Goal: Communication & Community: Answer question/provide support

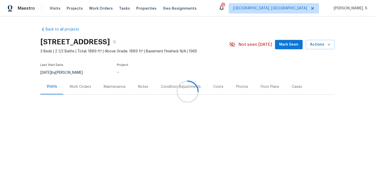
click at [64, 80] on div "Work Orders" at bounding box center [80, 86] width 34 height 15
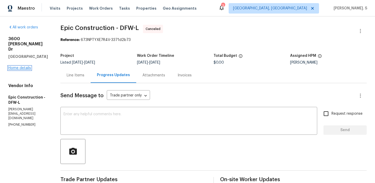
click at [26, 66] on link "Home details" at bounding box center [19, 68] width 23 height 4
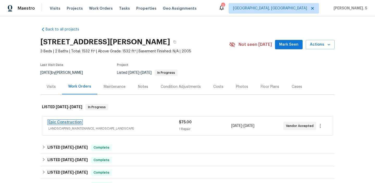
click at [61, 121] on link "Epic Construction" at bounding box center [65, 122] width 33 height 4
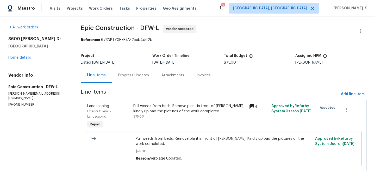
click at [149, 75] on div "Progress Updates" at bounding box center [133, 75] width 31 height 5
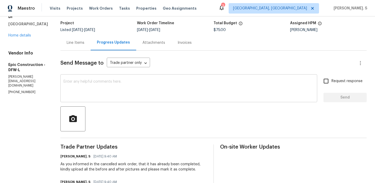
scroll to position [72, 0]
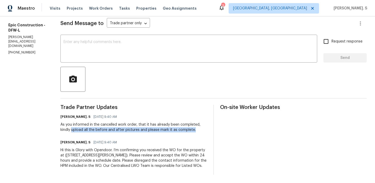
drag, startPoint x: 71, startPoint y: 129, endPoint x: 205, endPoint y: 133, distance: 133.8
click at [205, 133] on div "Trade Partner Updates Glory Joyce. S 09/16/2025 9:40 AM As you informed in the …" at bounding box center [133, 140] width 147 height 70
copy div "upload all the before and after pictures and please mark it as complete."
click at [141, 50] on textarea at bounding box center [189, 49] width 251 height 18
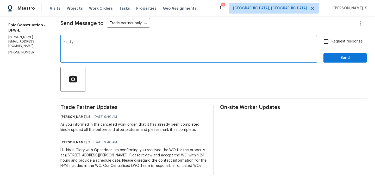
paste textarea "upload all the before and after pictures and please mark it as complete."
type textarea "Kindly upload all the before and after pictures and please mark it as complete …"
click at [336, 43] on span "Request response" at bounding box center [347, 41] width 31 height 5
click at [332, 43] on input "Request response" at bounding box center [326, 41] width 11 height 11
checkbox input "true"
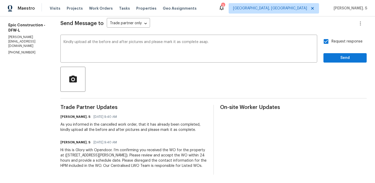
click at [334, 67] on div at bounding box center [213, 79] width 307 height 25
click at [335, 58] on span "Send" at bounding box center [345, 58] width 35 height 7
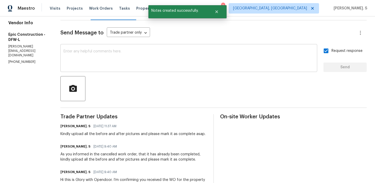
scroll to position [62, 0]
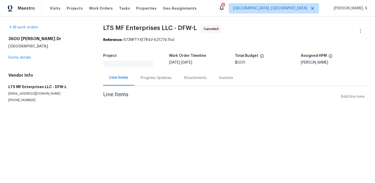
click at [139, 73] on div "Progress Updates" at bounding box center [156, 77] width 43 height 15
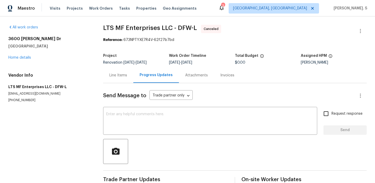
scroll to position [11, 0]
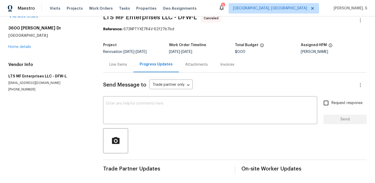
click at [110, 74] on div "Send Message to Trade partner only Trade partner only ​ x ​ Request response Se…" at bounding box center [235, 123] width 264 height 102
click at [114, 61] on div "Line Items" at bounding box center [118, 64] width 30 height 15
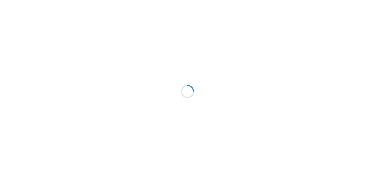
click at [362, 160] on div at bounding box center [187, 91] width 375 height 183
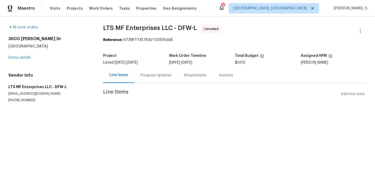
click at [154, 76] on div "Progress Updates" at bounding box center [156, 75] width 31 height 5
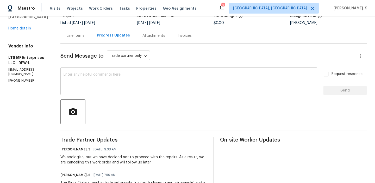
scroll to position [67, 0]
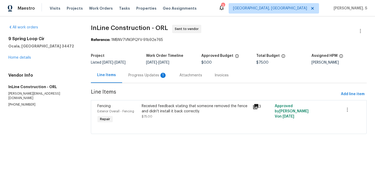
click at [165, 77] on div "Progress Updates 1" at bounding box center [148, 75] width 39 height 5
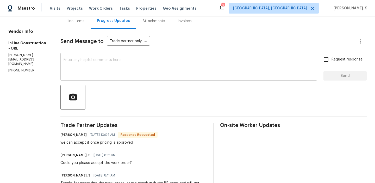
scroll to position [45, 0]
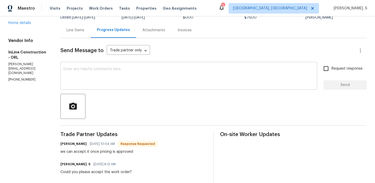
click at [101, 80] on textarea at bounding box center [189, 76] width 251 height 18
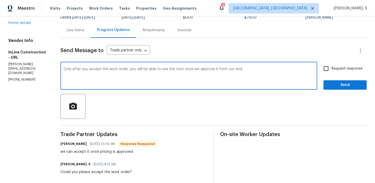
click at [148, 75] on textarea "Only after you accept the work order, you will be able to see the cost once we …" at bounding box center [189, 76] width 251 height 18
type textarea "Only after you accept the work order, you will be able to see the cost once we …"
click at [359, 67] on span "Request response" at bounding box center [347, 68] width 31 height 5
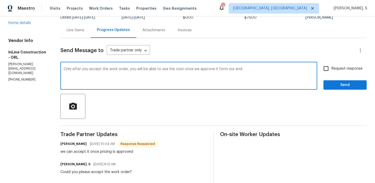
click at [332, 67] on input "Request response" at bounding box center [326, 68] width 11 height 11
checkbox input "true"
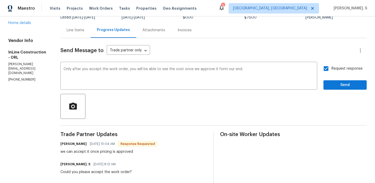
click at [0, 0] on div "from" at bounding box center [0, 0] width 0 height 0
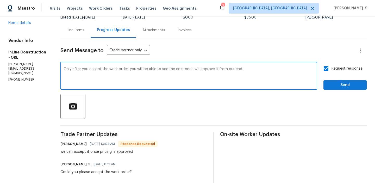
type textarea "Only after you accept the work order, you will be able to see the cost once we …"
click at [342, 87] on span "Send" at bounding box center [345, 85] width 35 height 7
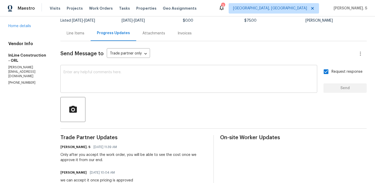
scroll to position [121, 0]
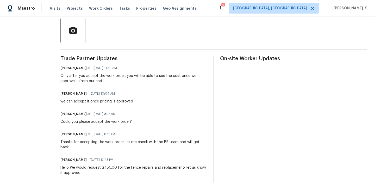
click at [105, 97] on div "Michael Zakrajsek 09/16/2025 10:04 AM we can accept it once pricing is approved" at bounding box center [96, 97] width 73 height 14
click at [105, 102] on div "we can accept it once pricing is approved" at bounding box center [96, 101] width 73 height 5
copy div "we can accept it once pricing is approved"
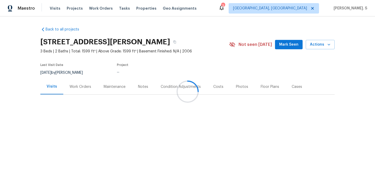
click at [87, 80] on div at bounding box center [187, 91] width 375 height 183
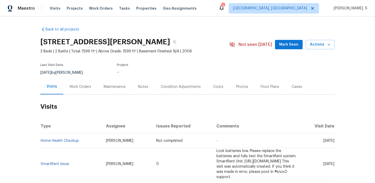
click at [86, 83] on div "Work Orders" at bounding box center [80, 86] width 34 height 15
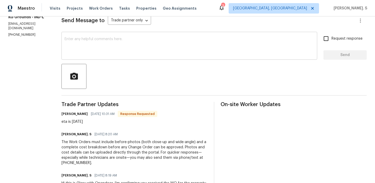
scroll to position [50, 0]
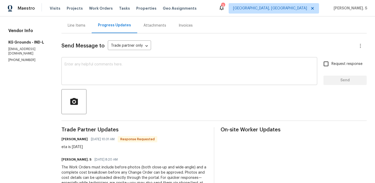
click at [121, 70] on textarea at bounding box center [190, 72] width 250 height 18
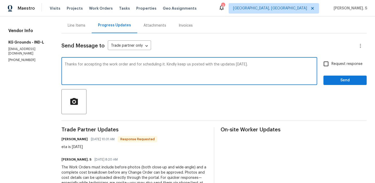
type textarea "Thanks for accepting the work order and for scheduling it. Kindly keep us poste…"
click at [92, 145] on div "eta is [DATE]" at bounding box center [110, 146] width 96 height 5
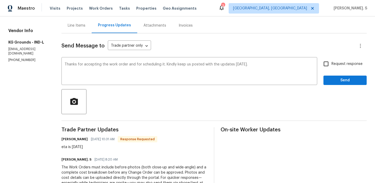
click at [92, 145] on div "eta is [DATE]" at bounding box center [110, 146] width 96 height 5
copy div "eta is [DATE]"
click at [343, 56] on div "Send Message to Trade partner only Trade partner only ​ Thanks for accepting th…" at bounding box center [215, 133] width 306 height 200
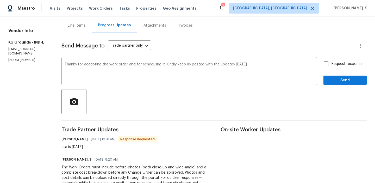
click at [341, 68] on label "Request response" at bounding box center [342, 63] width 42 height 11
click at [332, 68] on input "Request response" at bounding box center [326, 63] width 11 height 11
checkbox input "true"
click at [340, 82] on span "Send" at bounding box center [345, 80] width 35 height 7
